Goal: Task Accomplishment & Management: Use online tool/utility

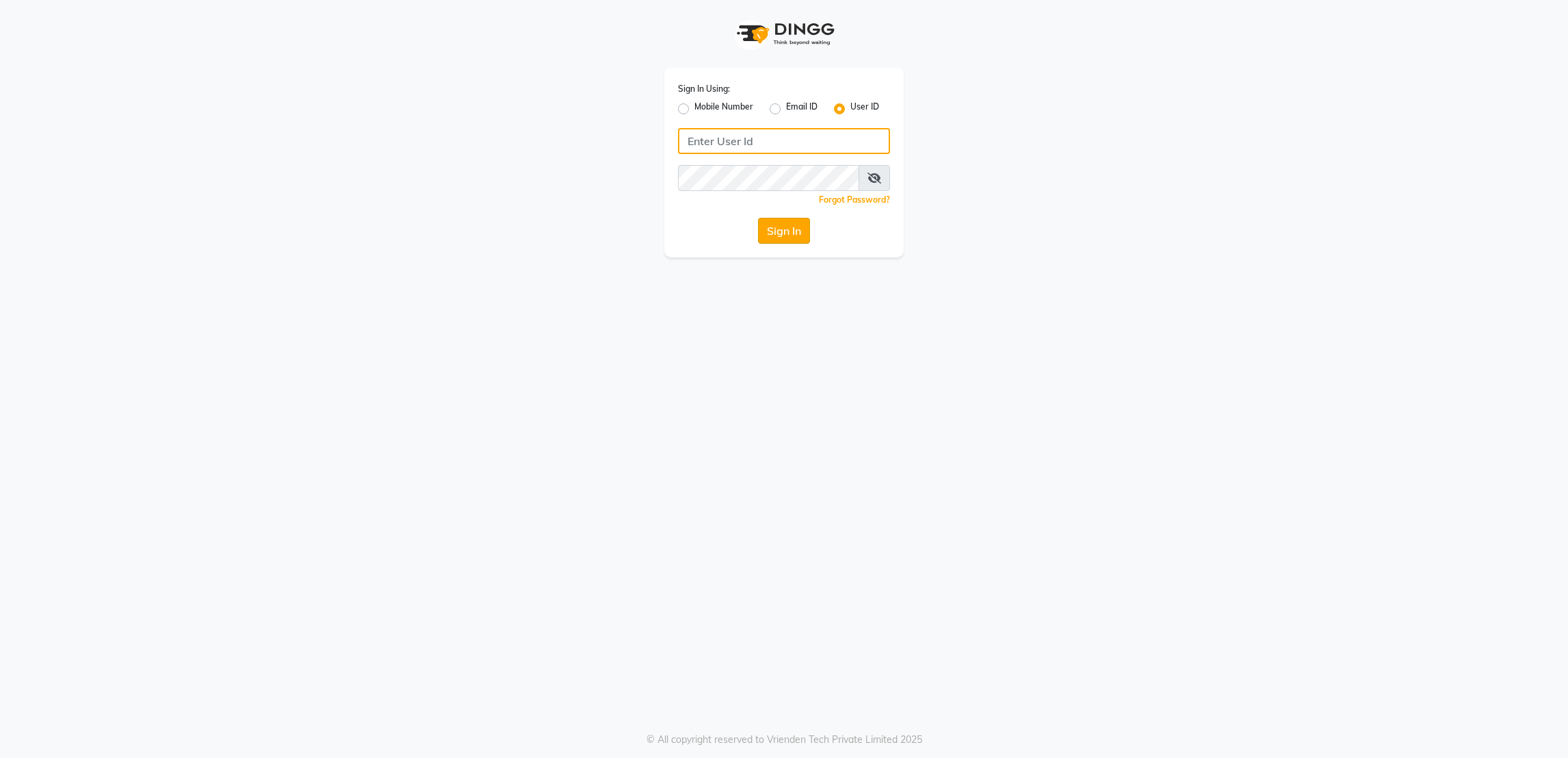
type input "rk123"
click at [777, 226] on button "Sign In" at bounding box center [783, 231] width 52 height 26
click at [777, 226] on div "Sign In" at bounding box center [784, 231] width 212 height 26
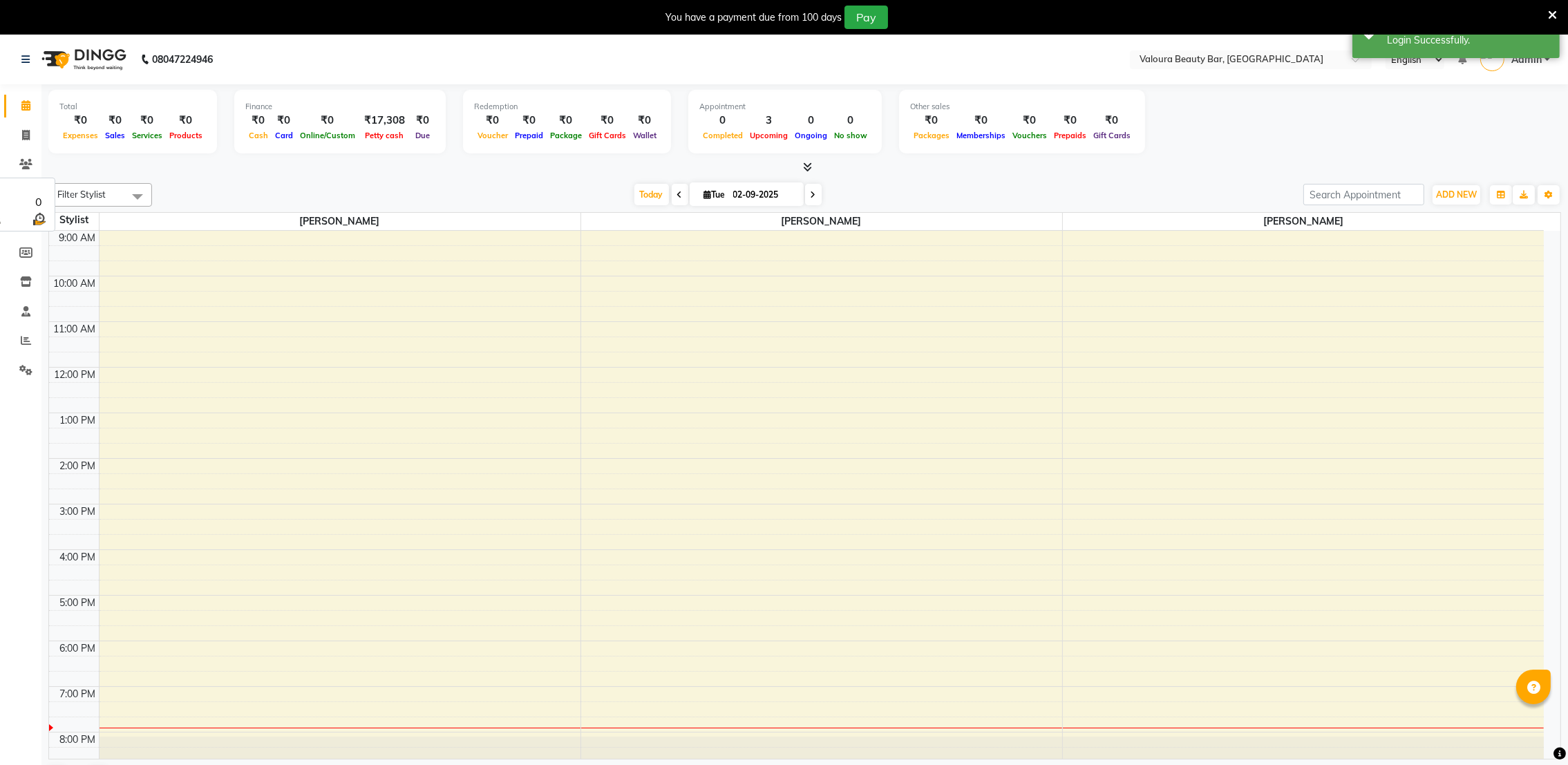
select select "en"
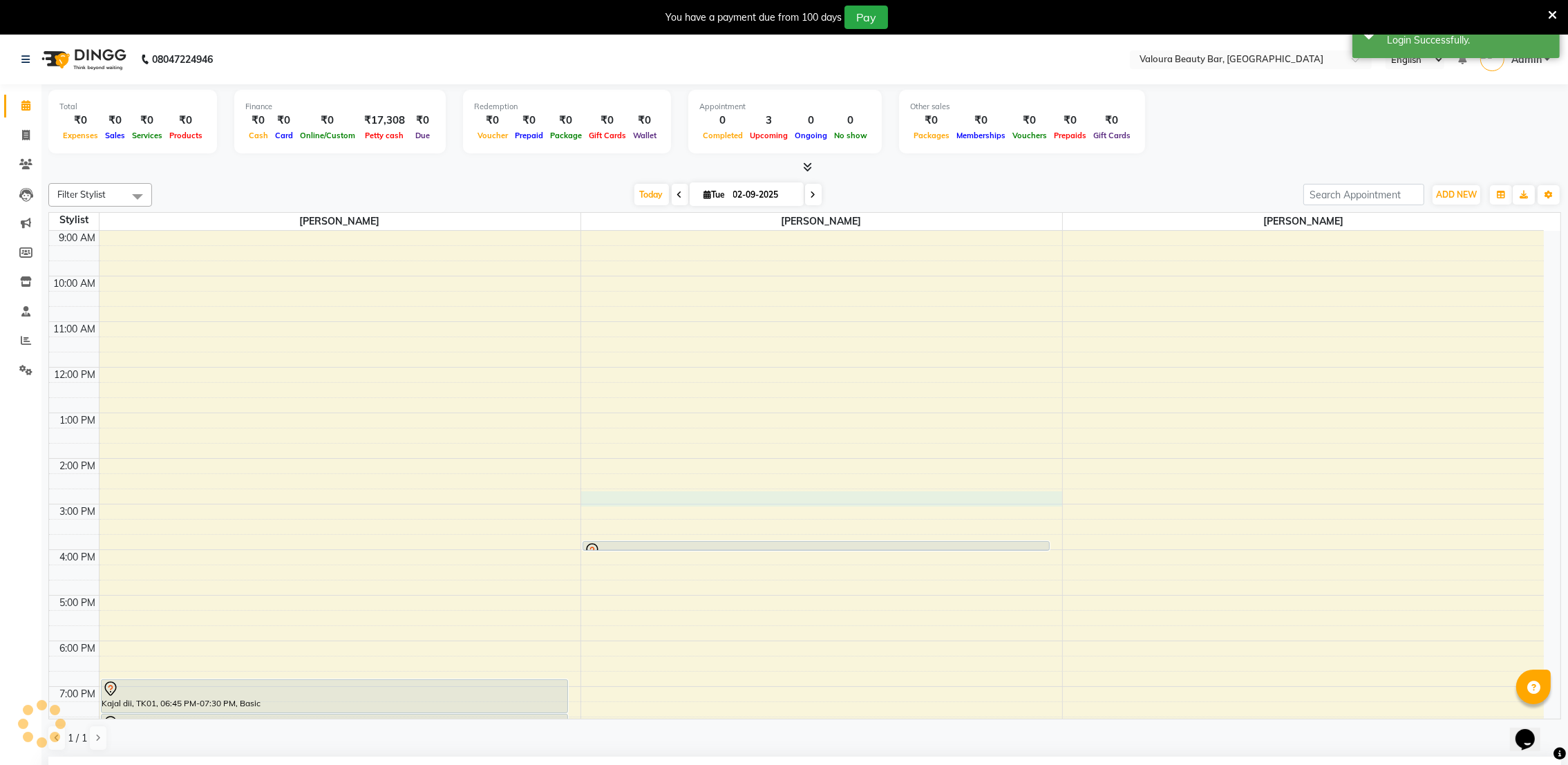
select select "72269"
select select "tentative"
select select "885"
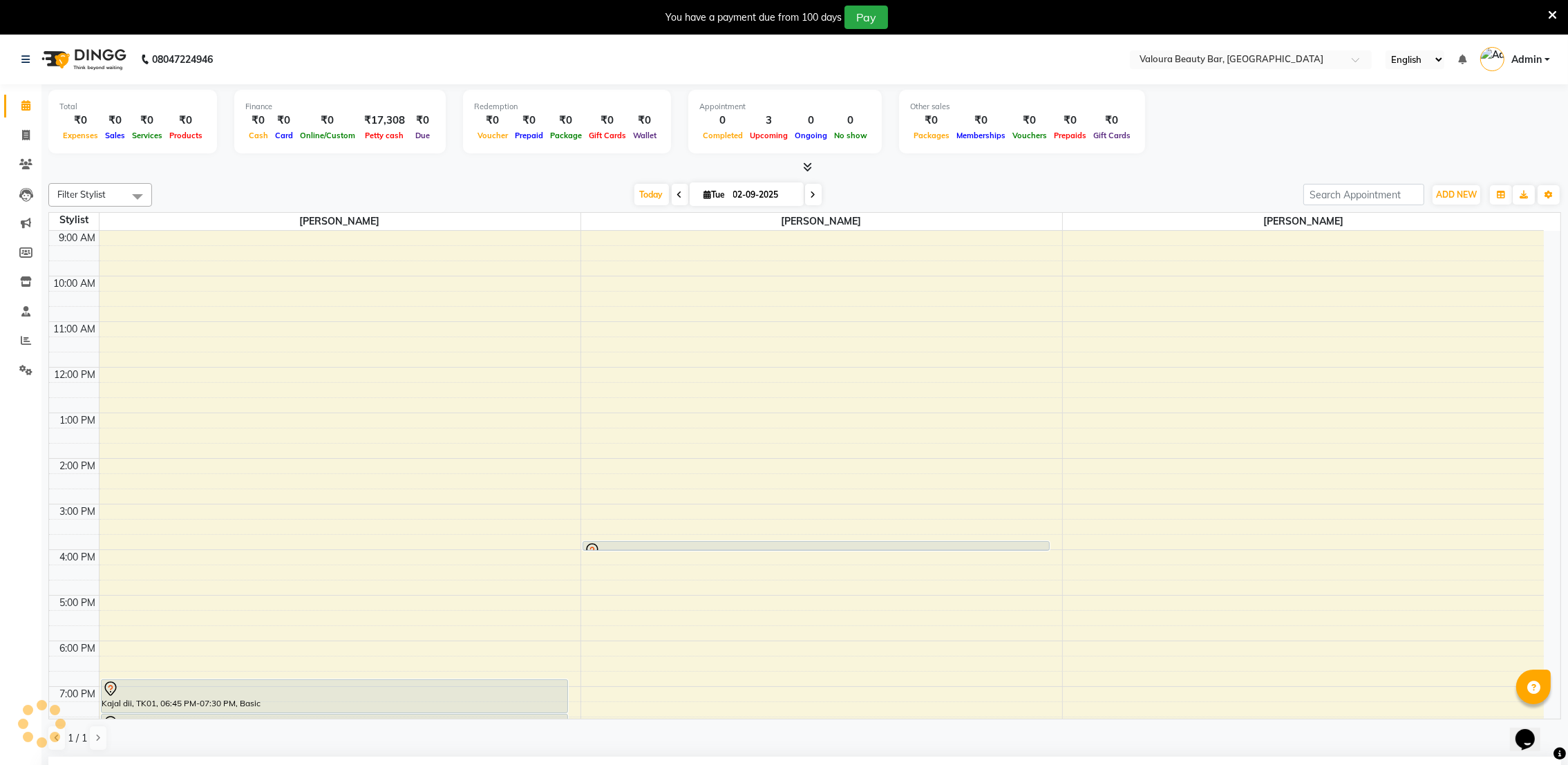
scroll to position [305, 0]
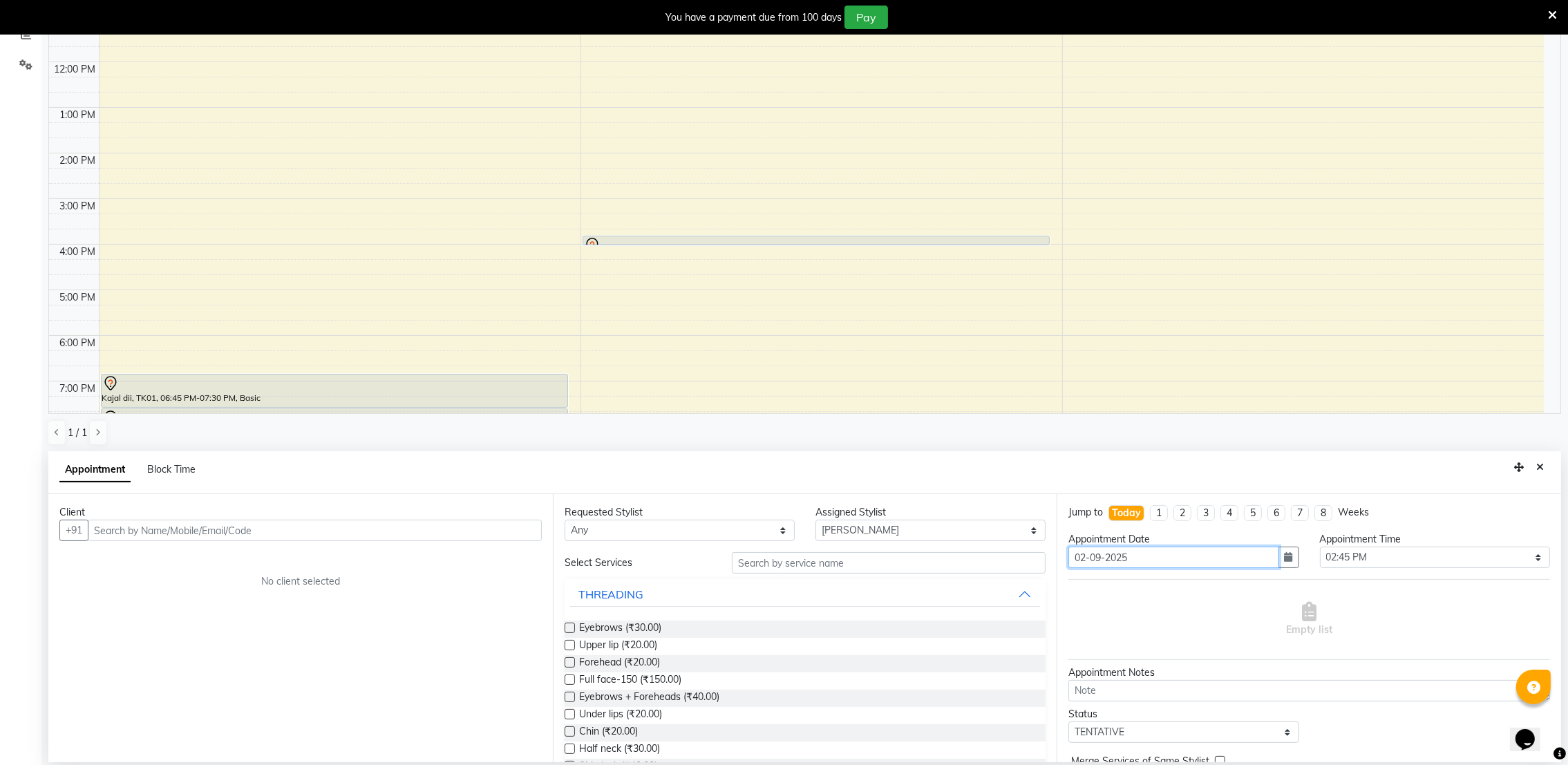
click at [1220, 552] on input "02-09-2025" at bounding box center [1173, 557] width 210 height 21
click at [1040, 713] on div "Requested Stylist Any [PERSON_NAME] [PERSON_NAME] Assigned Stylist Select [PERS…" at bounding box center [805, 627] width 505 height 268
drag, startPoint x: 1040, startPoint y: 713, endPoint x: 1048, endPoint y: 745, distance: 33.0
click at [1048, 745] on div "Requested Stylist Any [PERSON_NAME] [PERSON_NAME] Assigned Stylist Select [PERS…" at bounding box center [805, 627] width 505 height 268
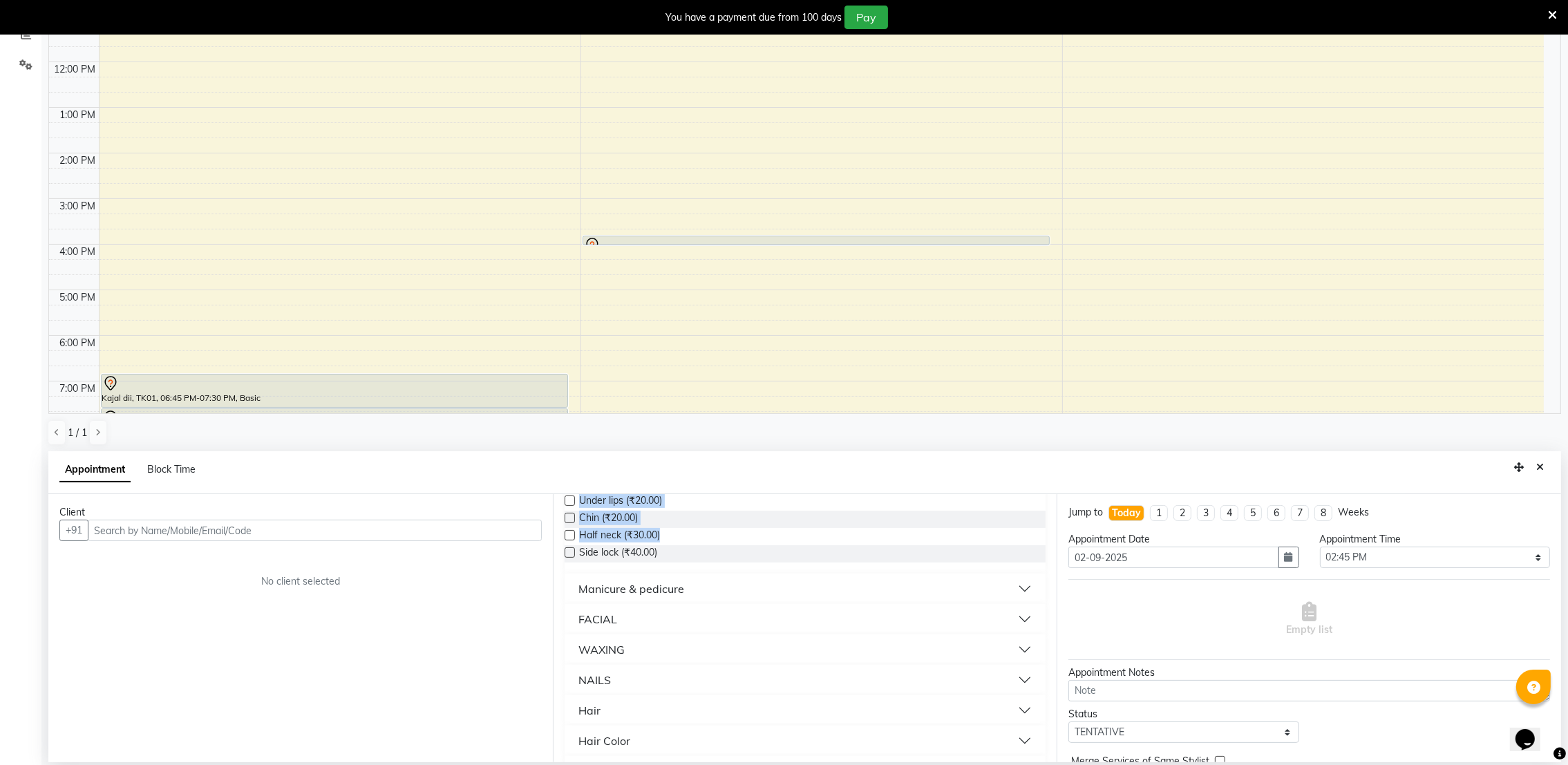
scroll to position [248, 0]
click at [650, 680] on button "Hair" at bounding box center [805, 675] width 471 height 25
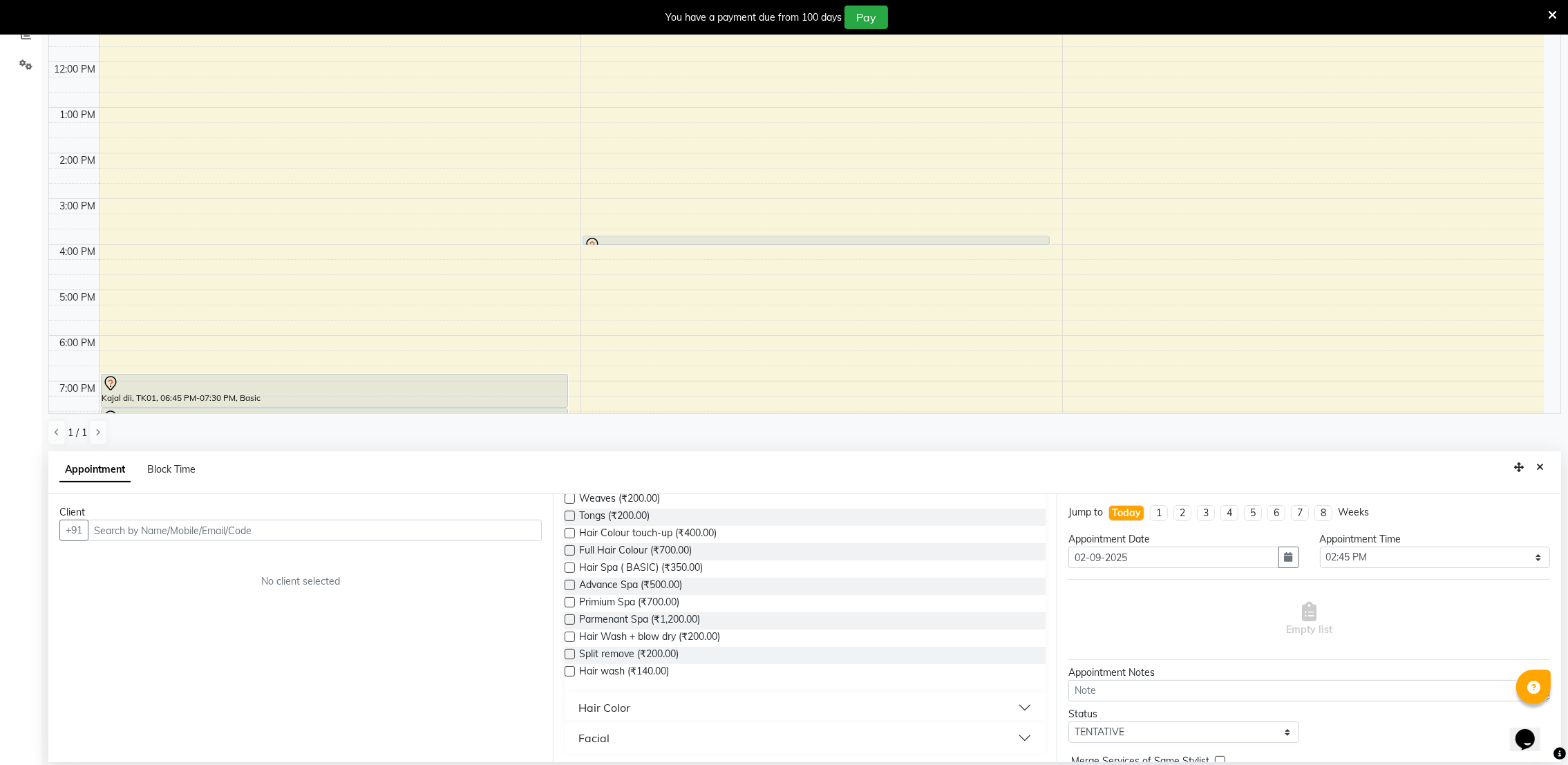
scroll to position [615, 0]
click at [679, 707] on button "Hair Color" at bounding box center [805, 706] width 471 height 25
drag, startPoint x: 679, startPoint y: 707, endPoint x: 630, endPoint y: 710, distance: 49.1
click at [630, 710] on button "Hair Color" at bounding box center [805, 706] width 471 height 25
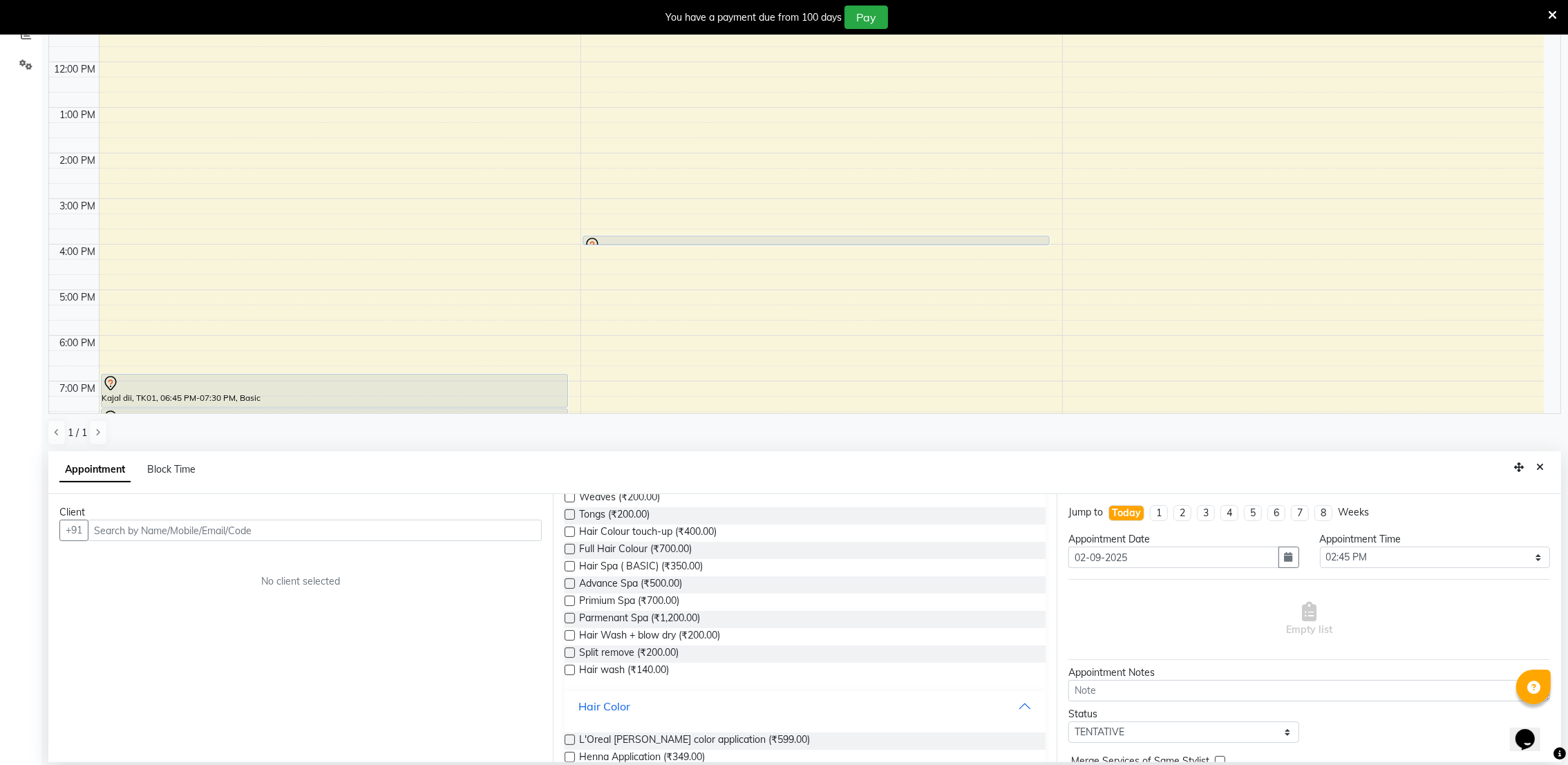
click at [630, 710] on button "Hair Color" at bounding box center [805, 706] width 471 height 25
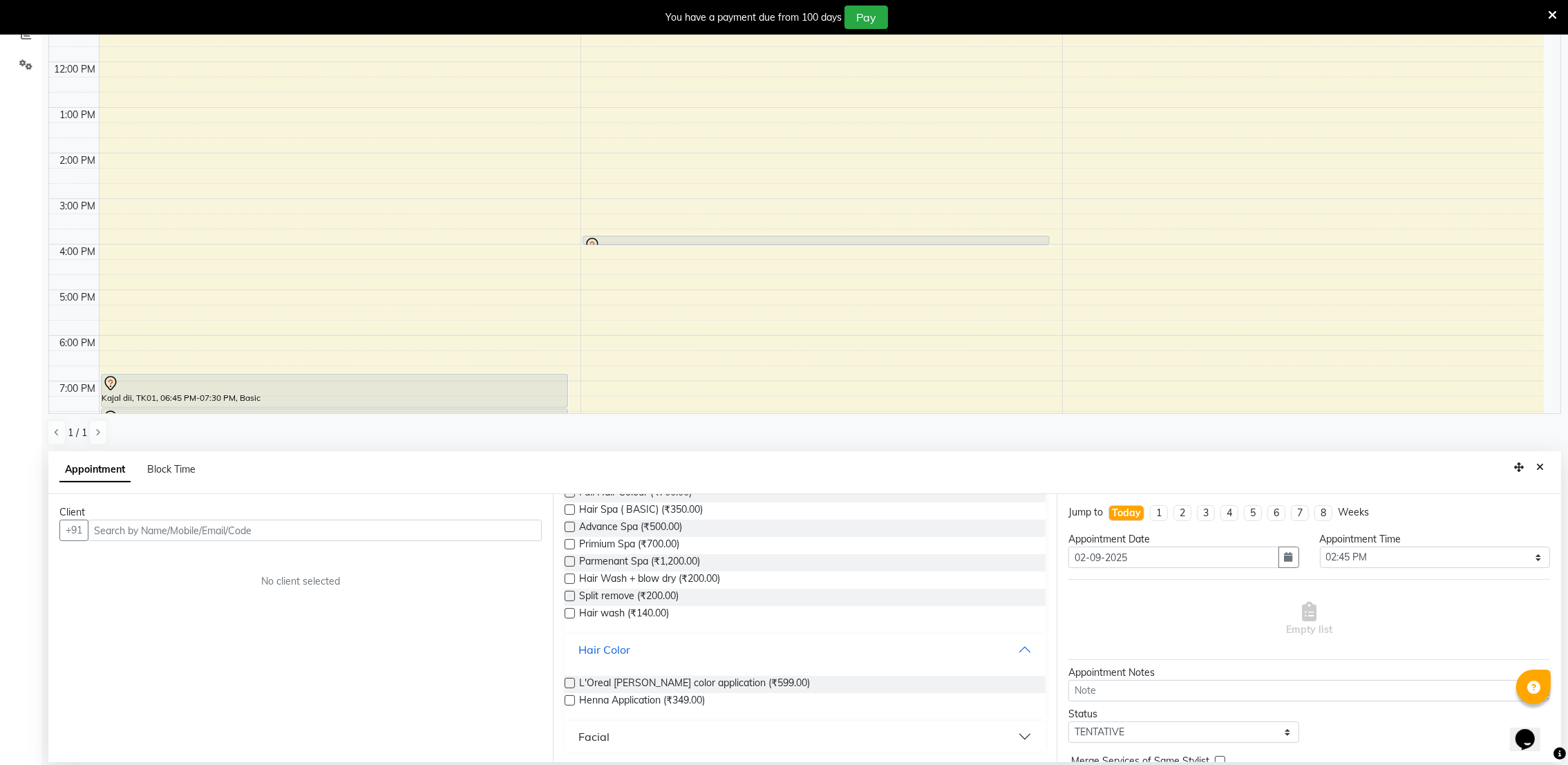
scroll to position [673, 0]
click at [570, 636] on button "Hair Color" at bounding box center [805, 648] width 471 height 25
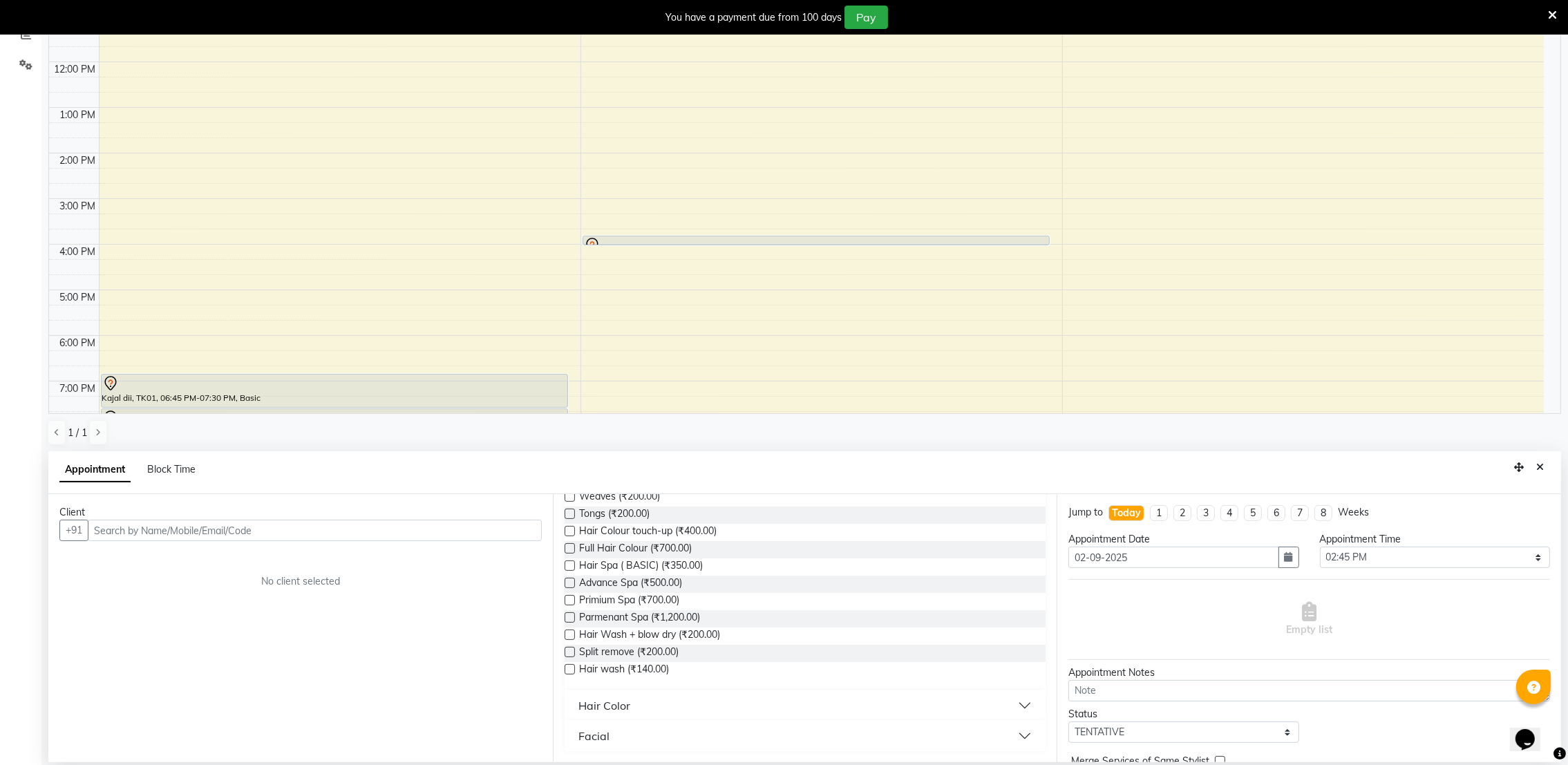
scroll to position [615, 0]
